Goal: Check status

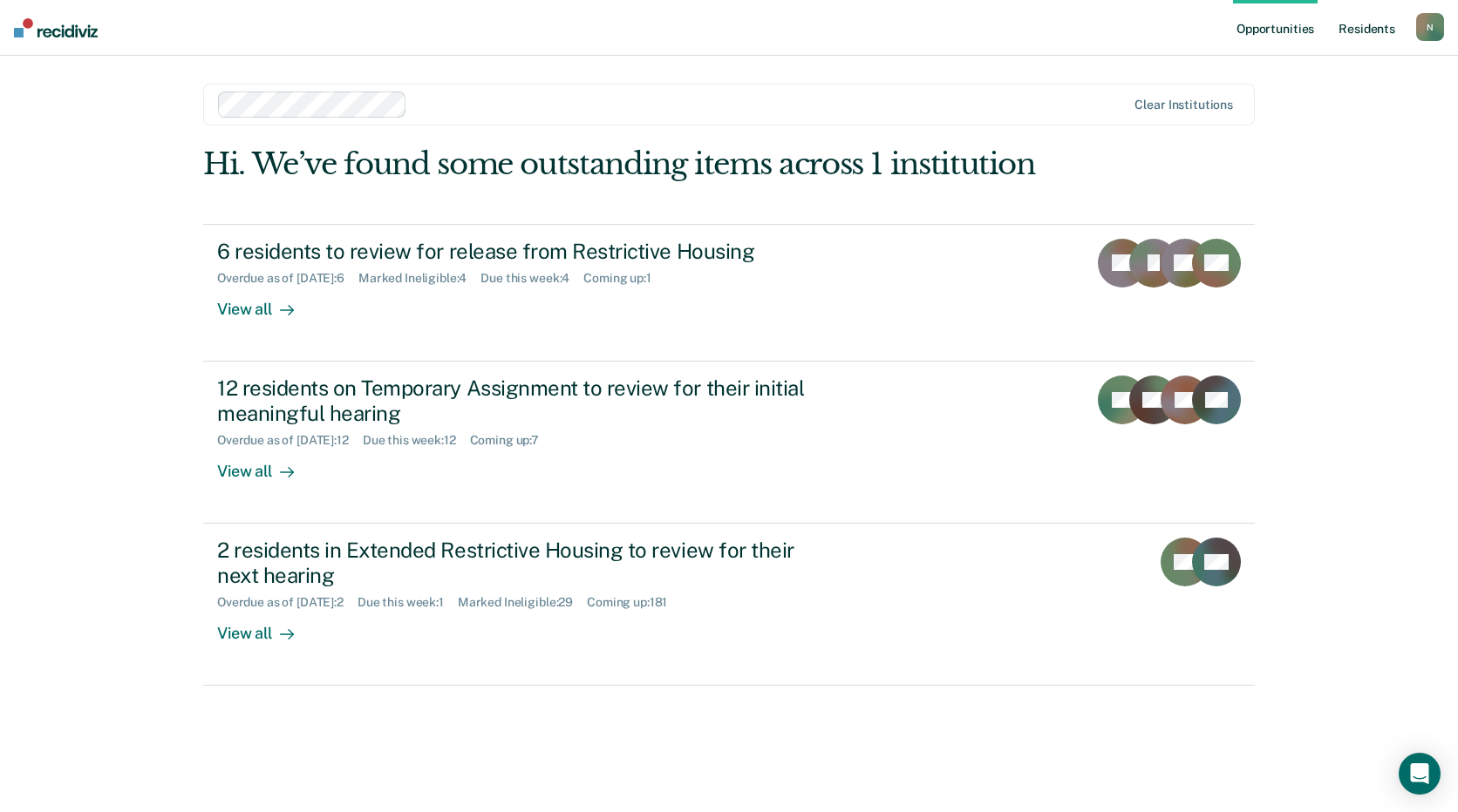
click at [1367, 29] on link "Resident s" at bounding box center [1368, 28] width 64 height 56
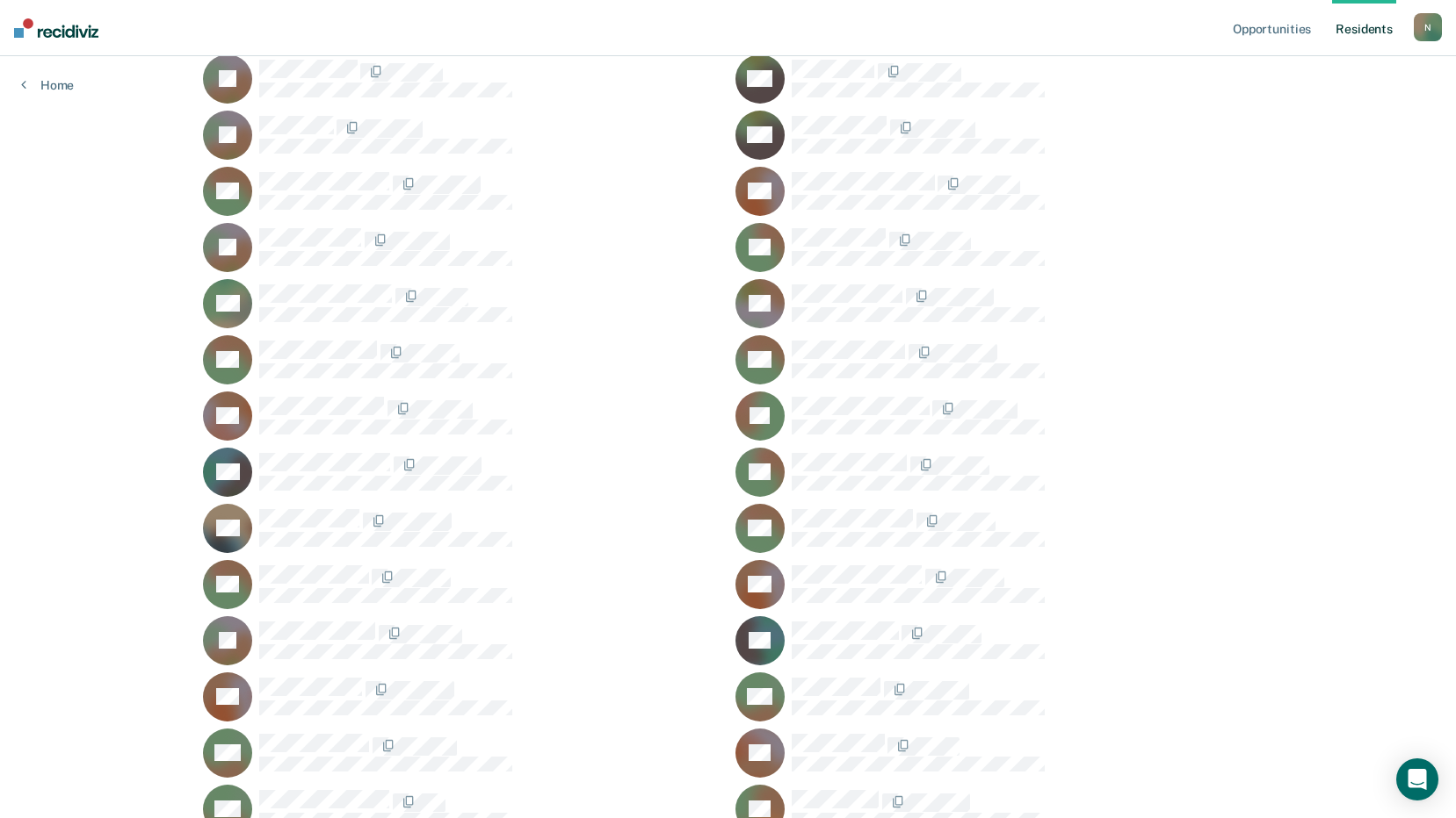
scroll to position [18617, 0]
